Goal: Task Accomplishment & Management: Complete application form

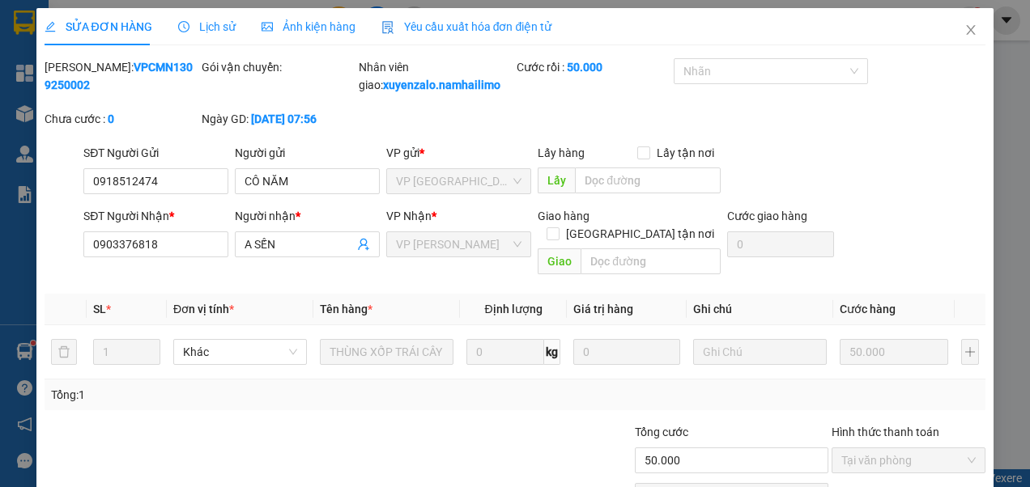
scroll to position [76, 0]
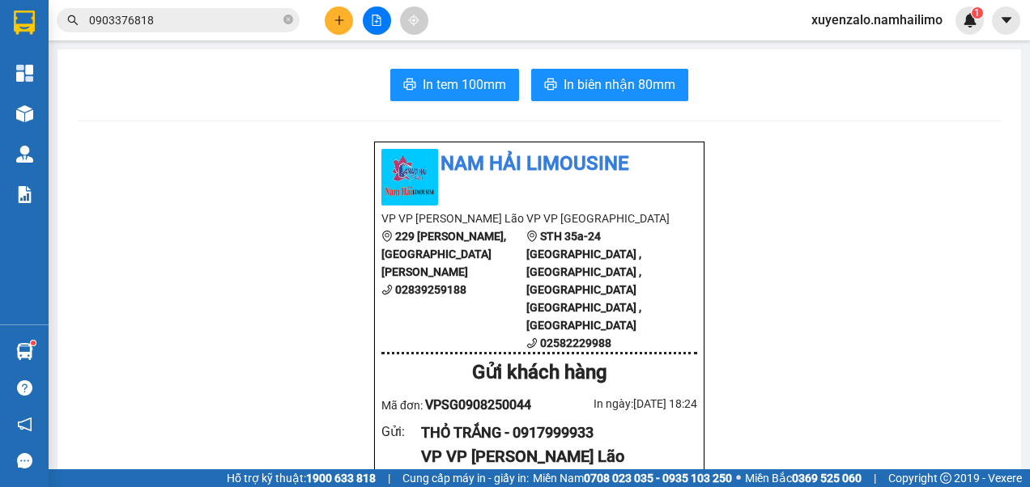
click at [147, 15] on input "0903376818" at bounding box center [184, 20] width 191 height 18
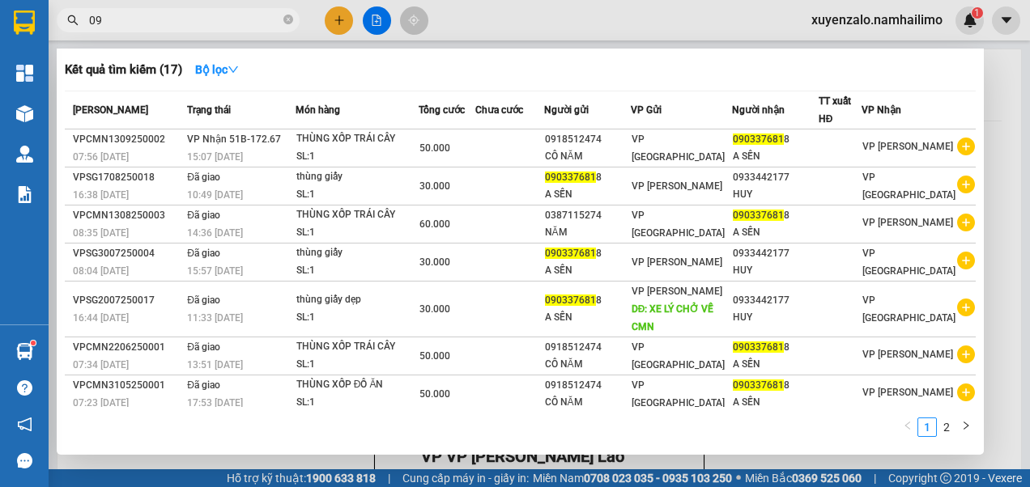
type input "0"
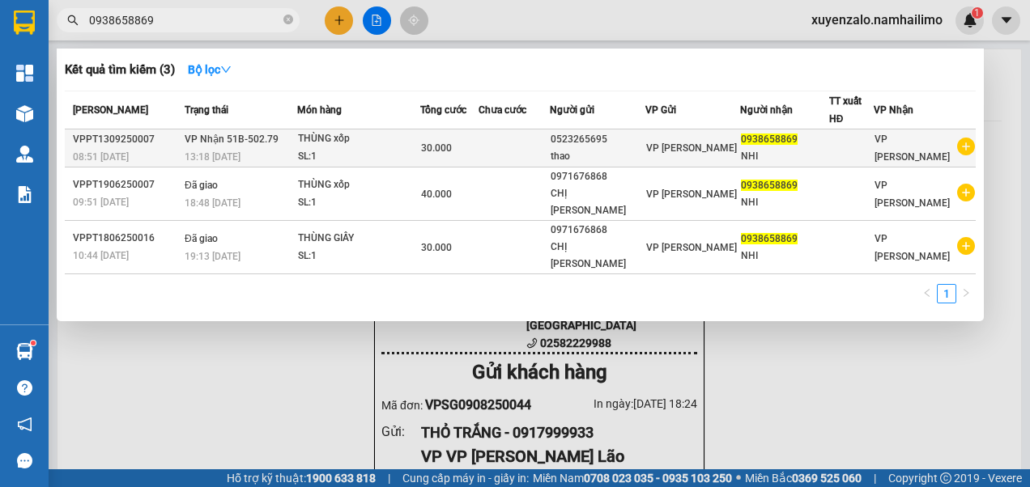
type input "0938658869"
click at [478, 155] on div "30.000" at bounding box center [449, 148] width 57 height 18
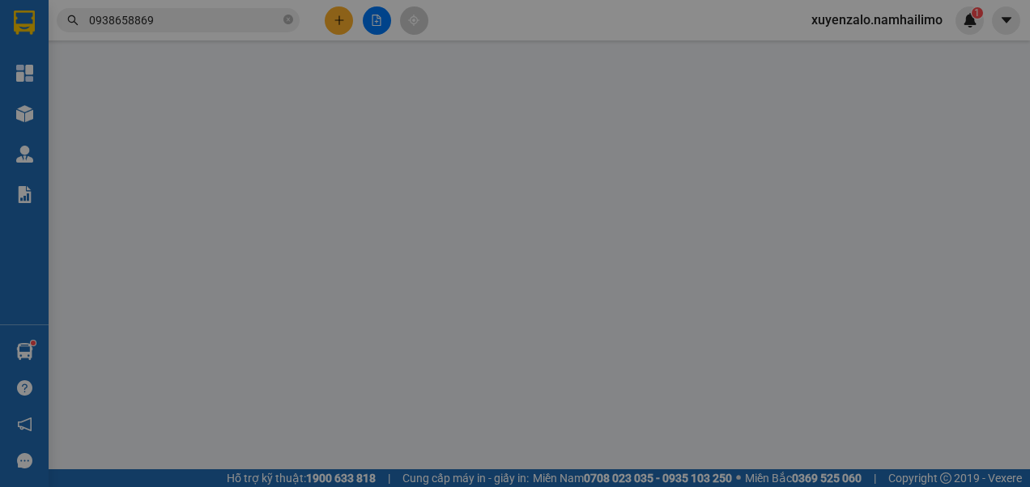
type input "0523265695"
type input "thao"
type input "0938658869"
type input "NHI"
type input "30.000"
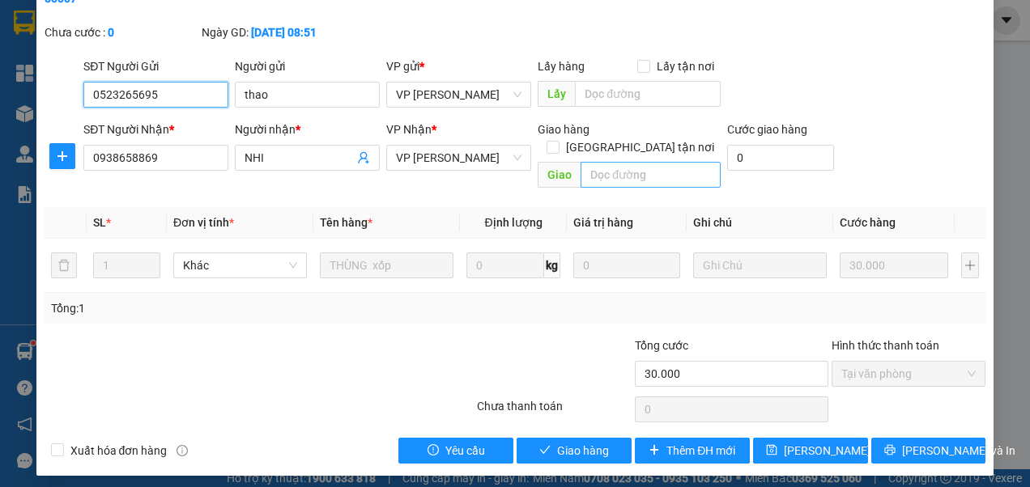
scroll to position [94, 0]
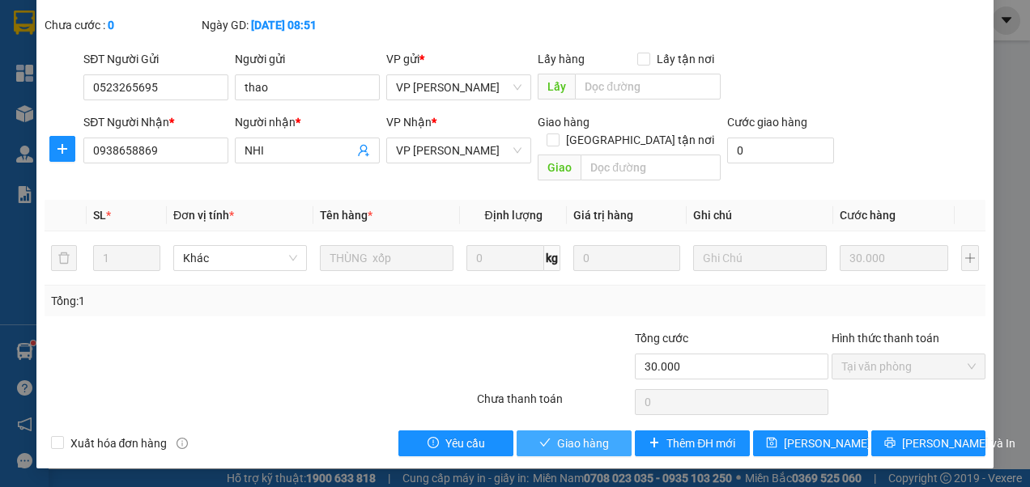
click at [572, 452] on button "Giao hàng" at bounding box center [574, 444] width 115 height 26
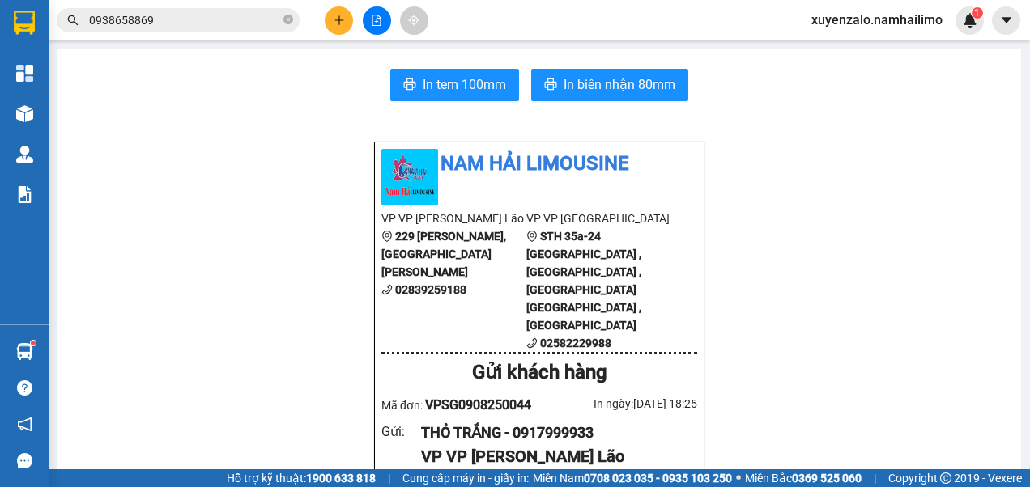
click at [250, 19] on input "0938658869" at bounding box center [184, 20] width 191 height 18
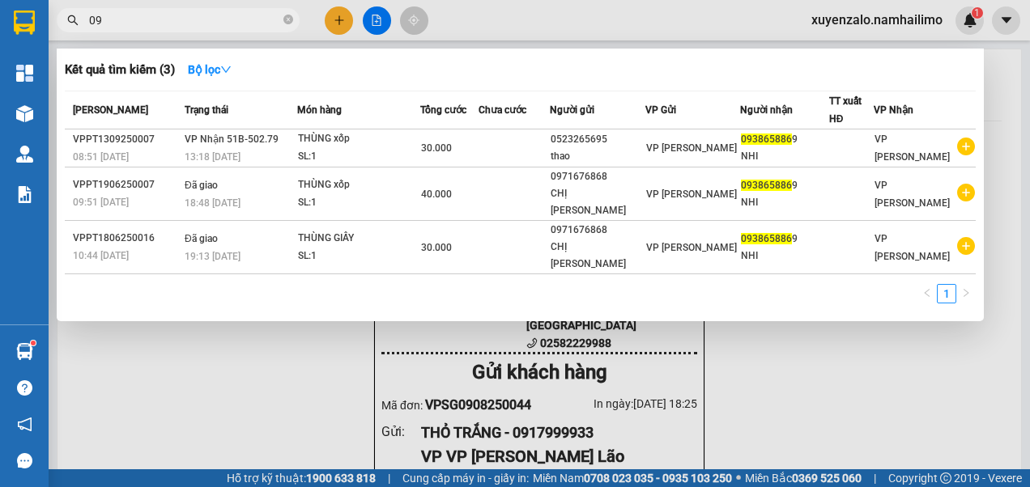
type input "0"
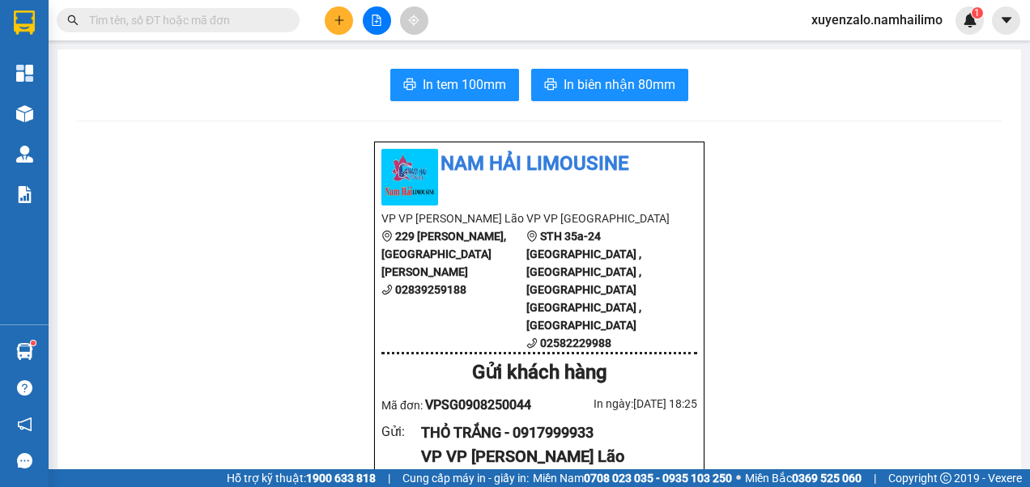
click at [333, 23] on button at bounding box center [339, 20] width 28 height 28
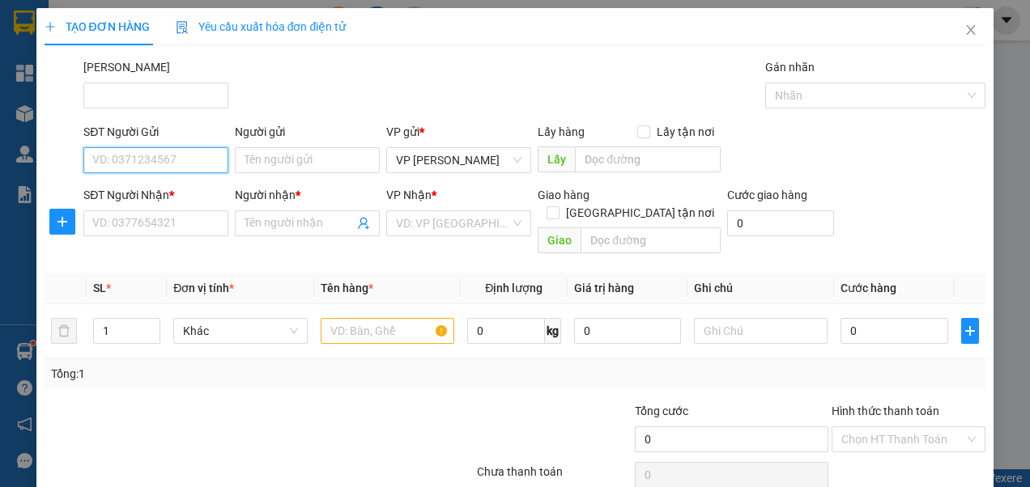
click at [148, 158] on input "SĐT Người Gửi" at bounding box center [155, 160] width 145 height 26
type input "0778336773"
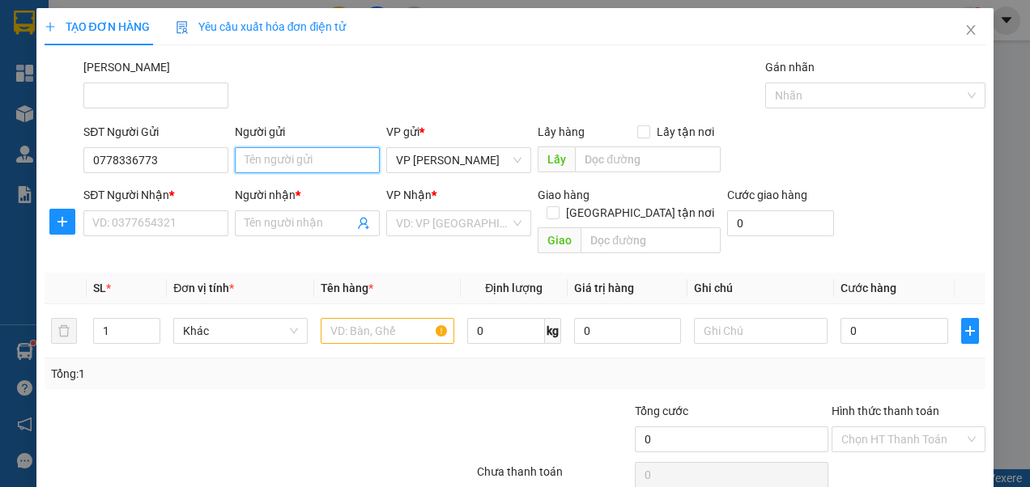
click at [303, 166] on input "Người gửi" at bounding box center [307, 160] width 145 height 26
type input "cty nottica"
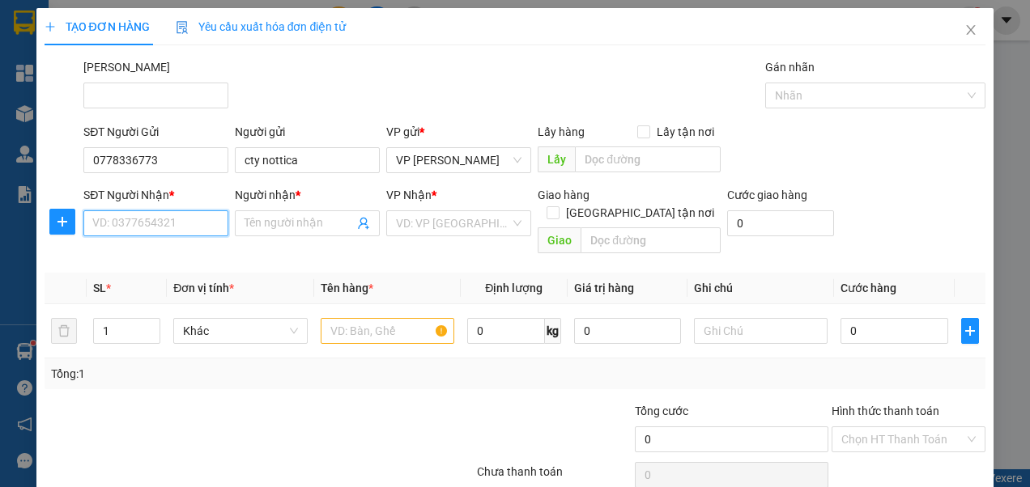
click at [158, 217] on input "SĐT Người Nhận *" at bounding box center [155, 223] width 145 height 26
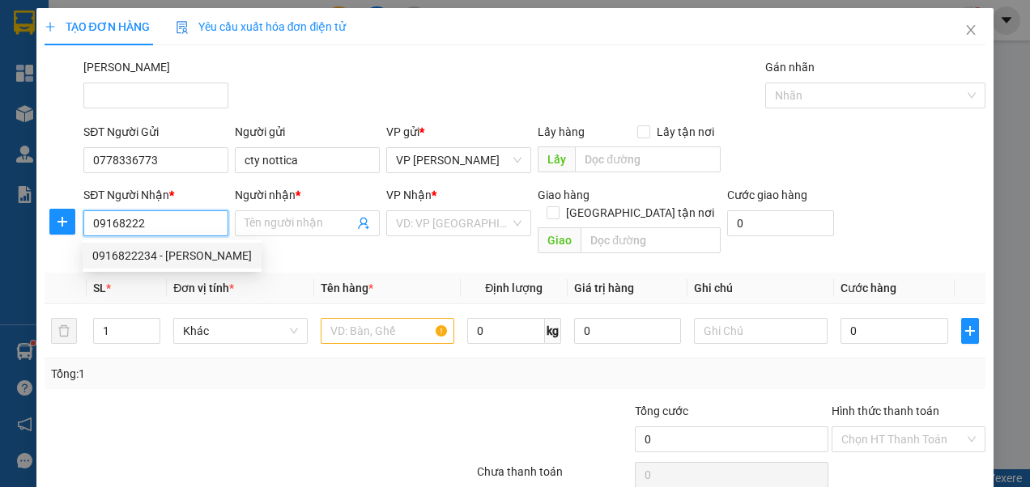
click at [170, 253] on div "0916822234 - [PERSON_NAME]" at bounding box center [171, 256] width 159 height 18
type input "0916822234"
type input "TUẤN"
type input "20.000"
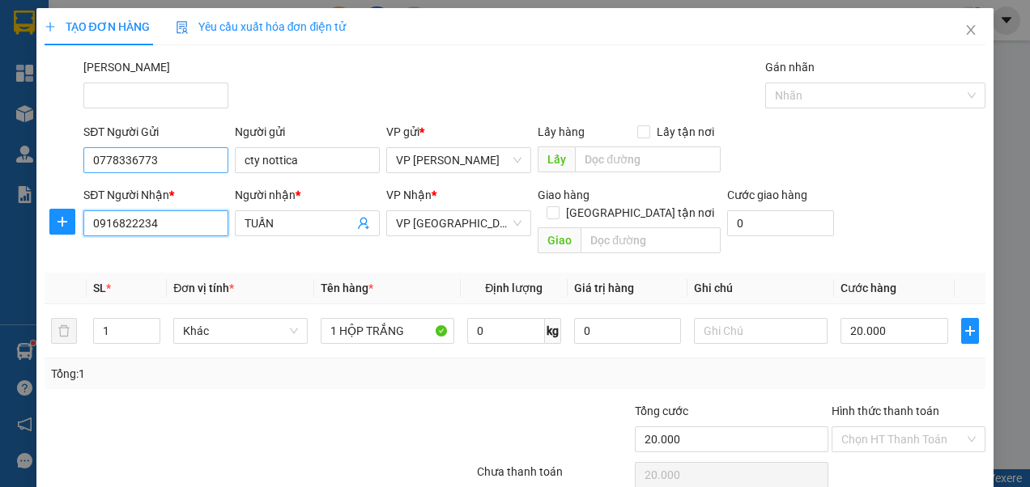
type input "0916822234"
click at [193, 162] on input "0778336773" at bounding box center [155, 160] width 145 height 26
drag, startPoint x: 301, startPoint y: 159, endPoint x: 183, endPoint y: 166, distance: 118.4
click at [183, 166] on div "SĐT Người Gửi 0778336773 Người gửi cty nottica cty nottica VP gửi * VP [PERSON_…" at bounding box center [534, 151] width 908 height 57
drag, startPoint x: 200, startPoint y: 161, endPoint x: 28, endPoint y: 190, distance: 174.1
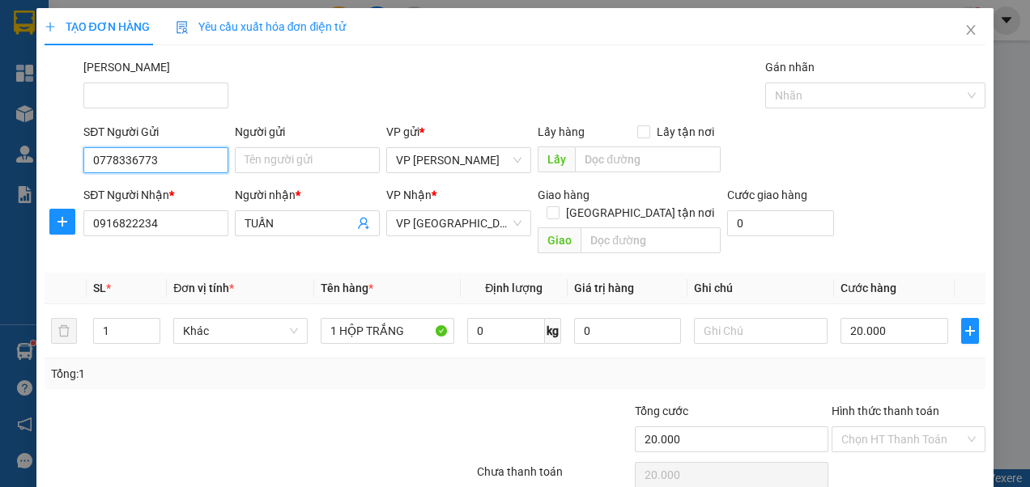
click at [28, 190] on div "TẠO ĐƠN HÀNG Yêu cầu xuất hóa đơn điện tử Transit Pickup Surcharge Ids Transit …" at bounding box center [515, 243] width 1030 height 487
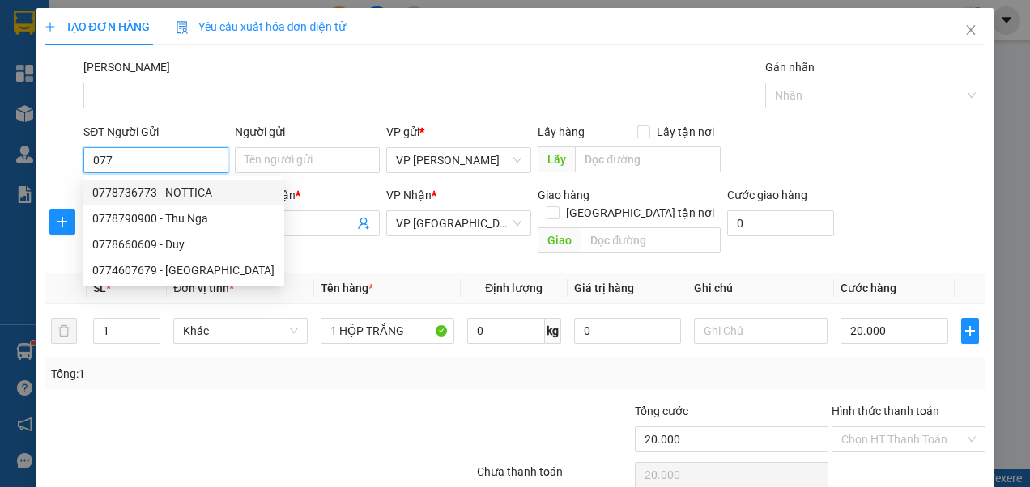
click at [193, 192] on div "0778736773 - NOTTICA" at bounding box center [183, 193] width 182 height 18
type input "0778736773"
type input "NOTTICA"
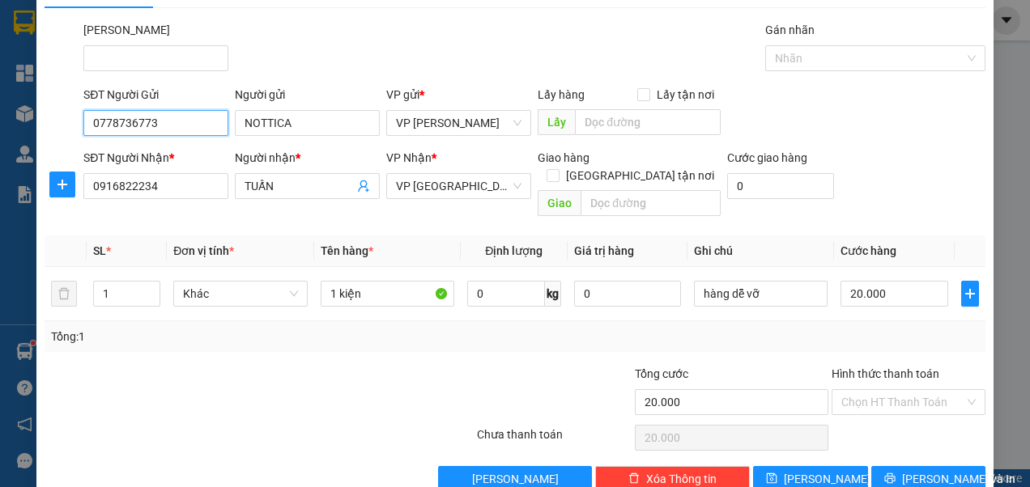
scroll to position [55, 0]
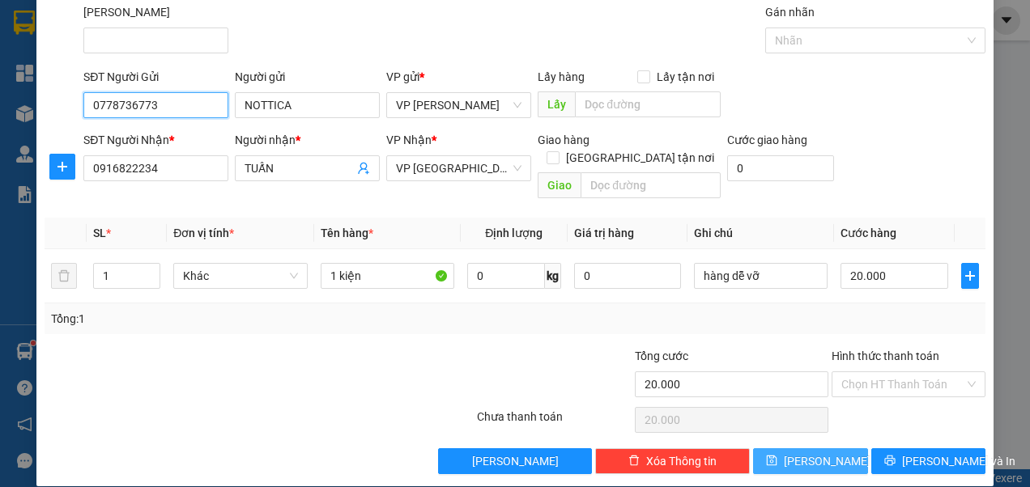
type input "0778736773"
click at [810, 453] on span "[PERSON_NAME]" at bounding box center [827, 462] width 87 height 18
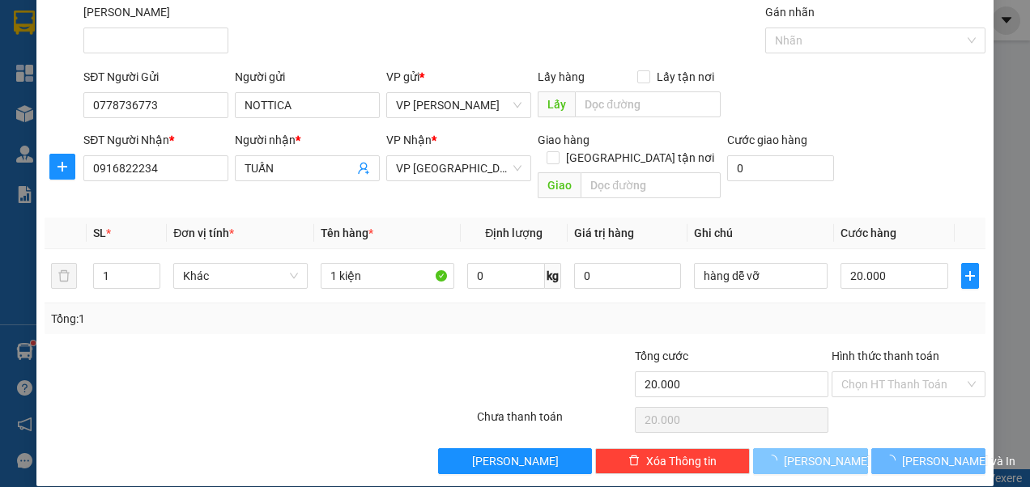
type input "0"
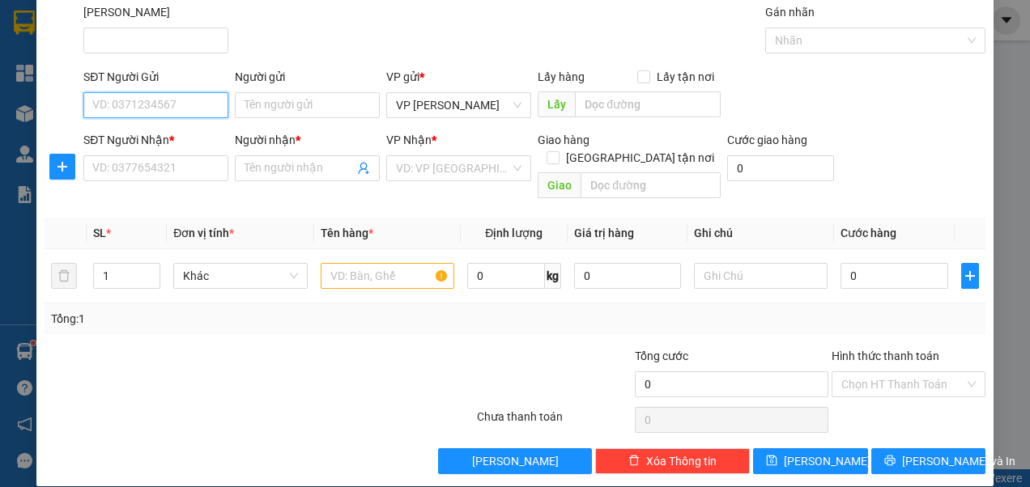
click at [168, 109] on input "SĐT Người Gửi" at bounding box center [155, 105] width 145 height 26
type input "0378767086"
click at [174, 134] on div "0378767086 - Ngan" at bounding box center [154, 138] width 124 height 18
type input "Ngan"
type input "0888802280"
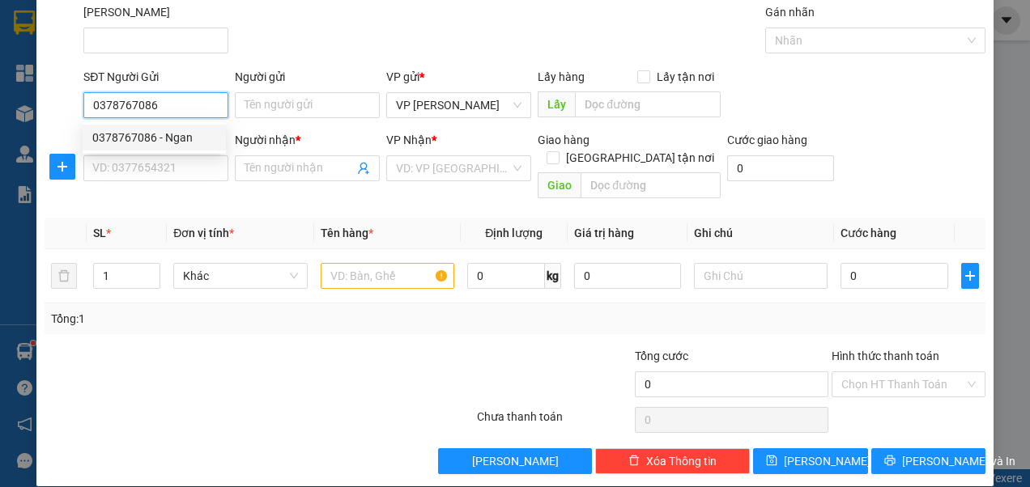
type input "[PERSON_NAME]"
type input "120.000"
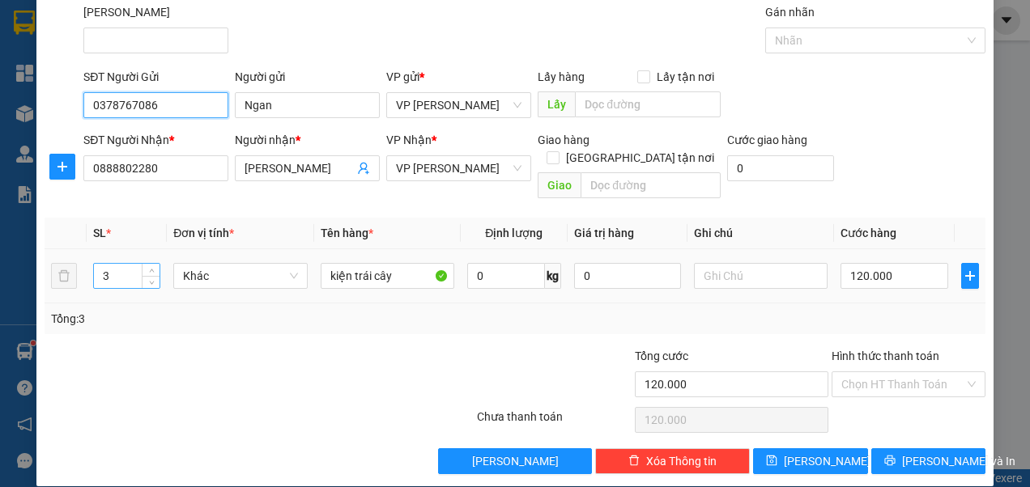
type input "0378767086"
click at [134, 264] on input "3" at bounding box center [127, 276] width 66 height 24
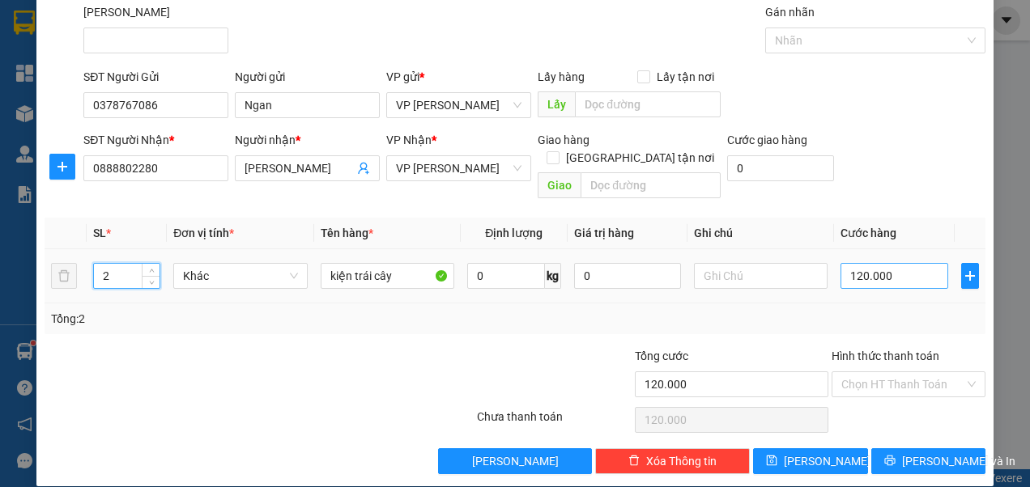
type input "2"
click at [877, 263] on input "120.000" at bounding box center [893, 276] width 107 height 26
type input "6"
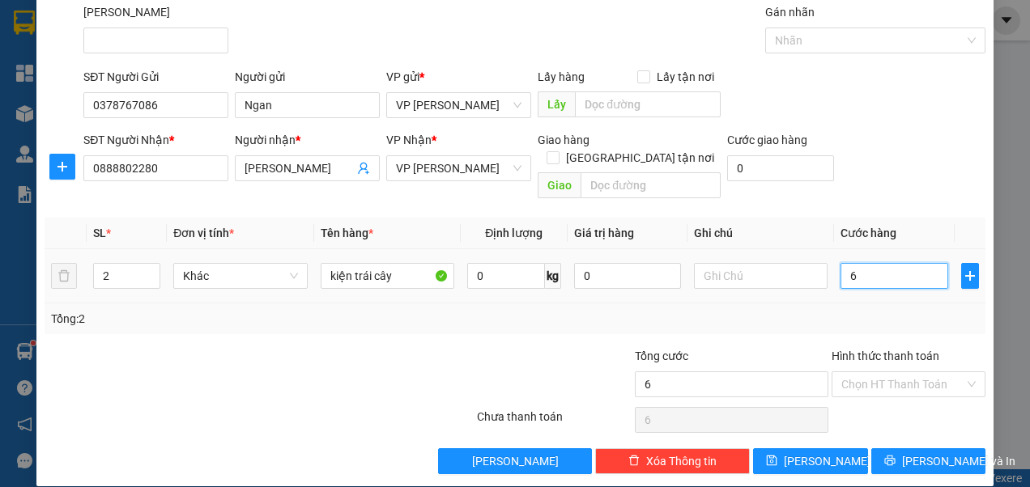
type input "60"
type input "60.000"
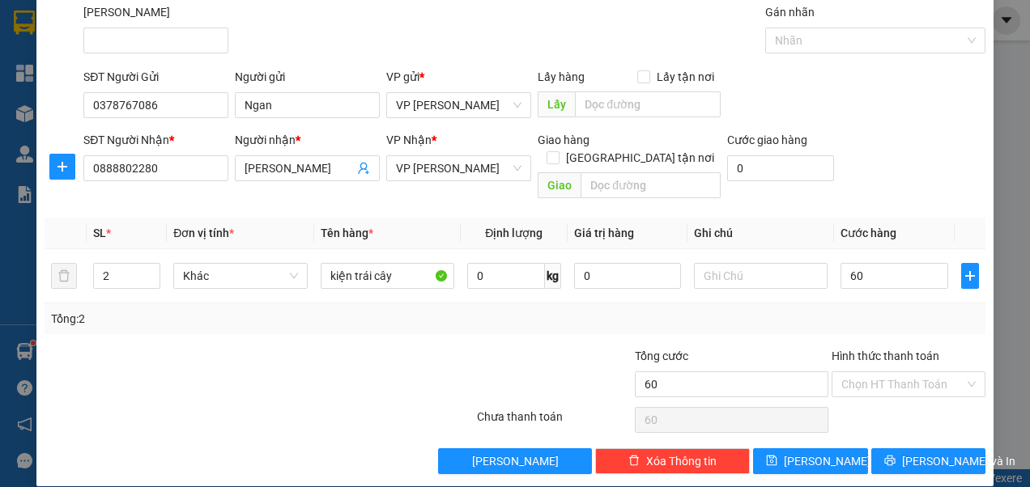
type input "60.000"
click at [906, 134] on div "SĐT Người Nhận * 0888802280 Người nhận * [PERSON_NAME] VP Nhận * VP [PERSON_NAM…" at bounding box center [534, 168] width 908 height 74
click at [777, 455] on icon "save" at bounding box center [771, 460] width 11 height 11
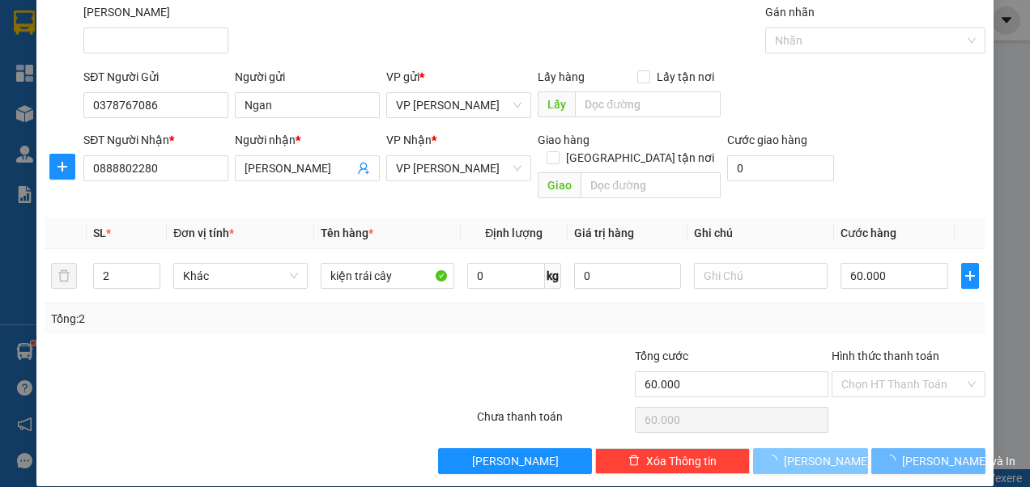
type input "0"
